Goal: Information Seeking & Learning: Learn about a topic

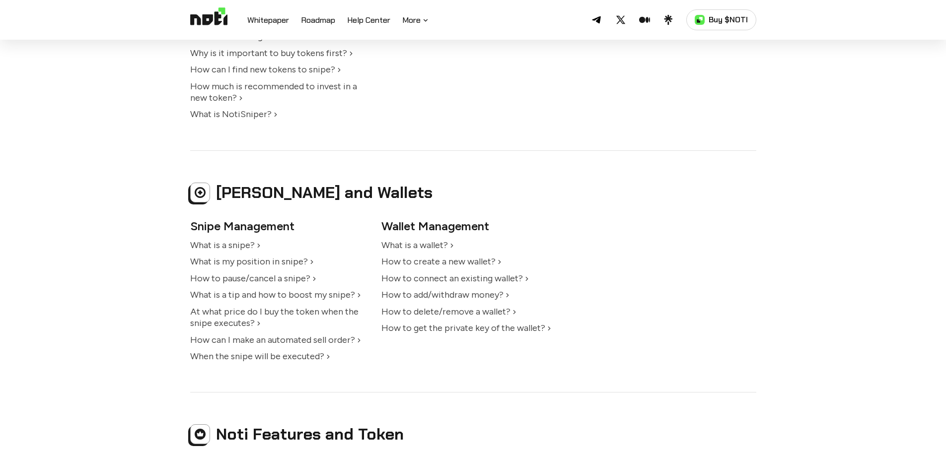
scroll to position [301, 0]
click at [319, 44] on ul "How do I create an account with Noti? Is Noti free to use? What is the differen…" at bounding box center [281, 53] width 183 height 135
click at [319, 51] on link "Why is it important to buy tokens first?" at bounding box center [272, 52] width 165 height 11
